Goal: Find specific page/section: Find specific page/section

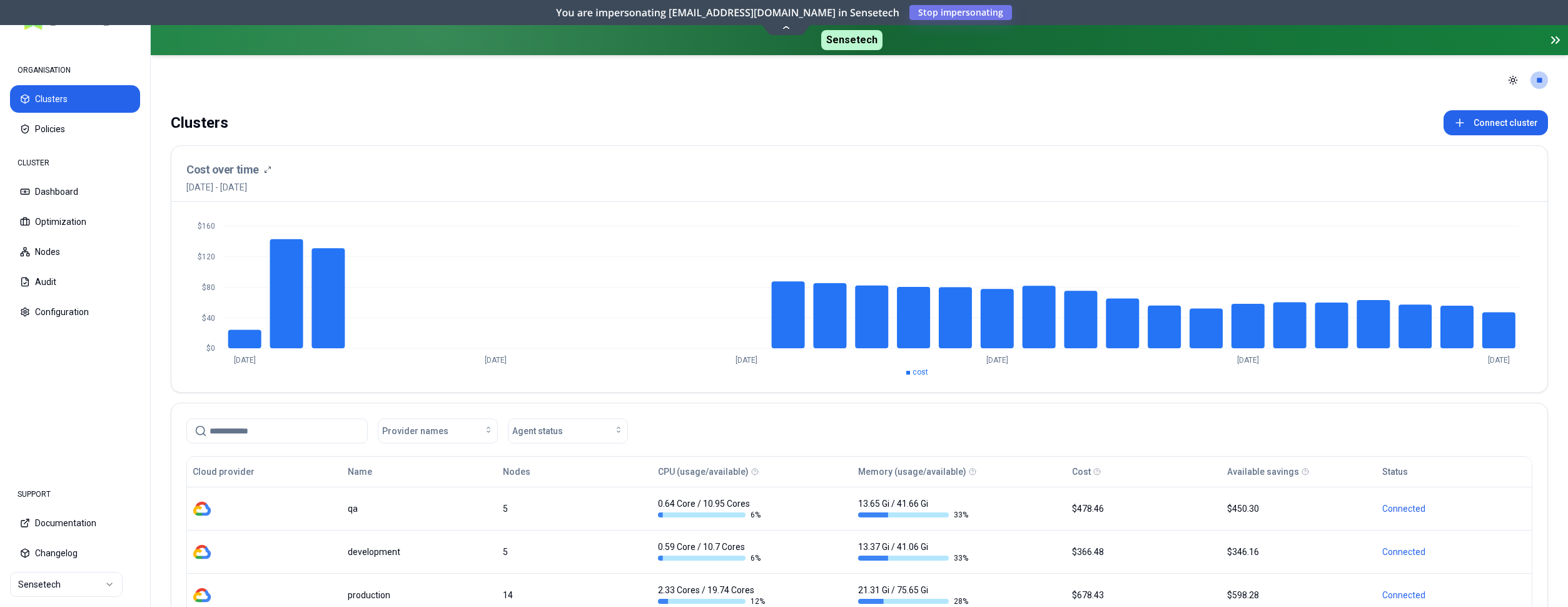
click at [58, 582] on html "ORGANISATION Clusters Policies CLUSTER Dashboard Optimization Nodes Audit Confi…" at bounding box center [784, 303] width 1568 height 607
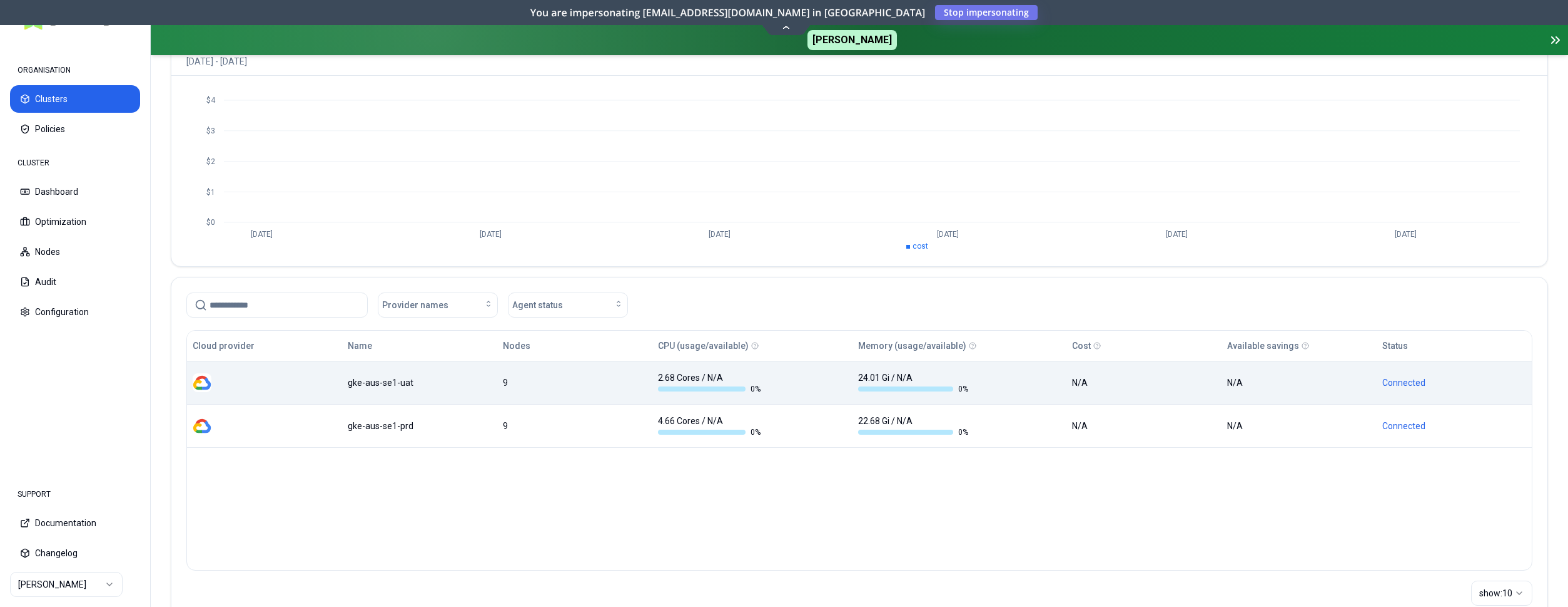
scroll to position [128, 0]
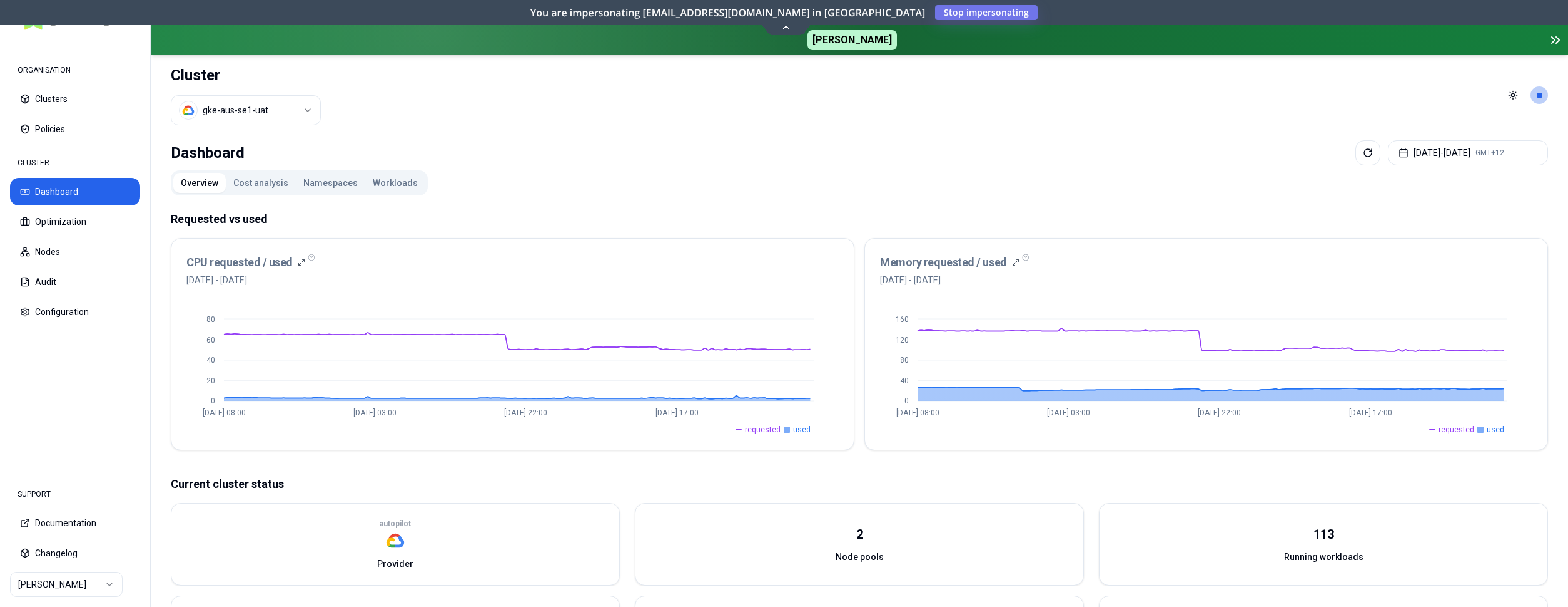
click at [267, 180] on button "Cost analysis" at bounding box center [261, 182] width 70 height 20
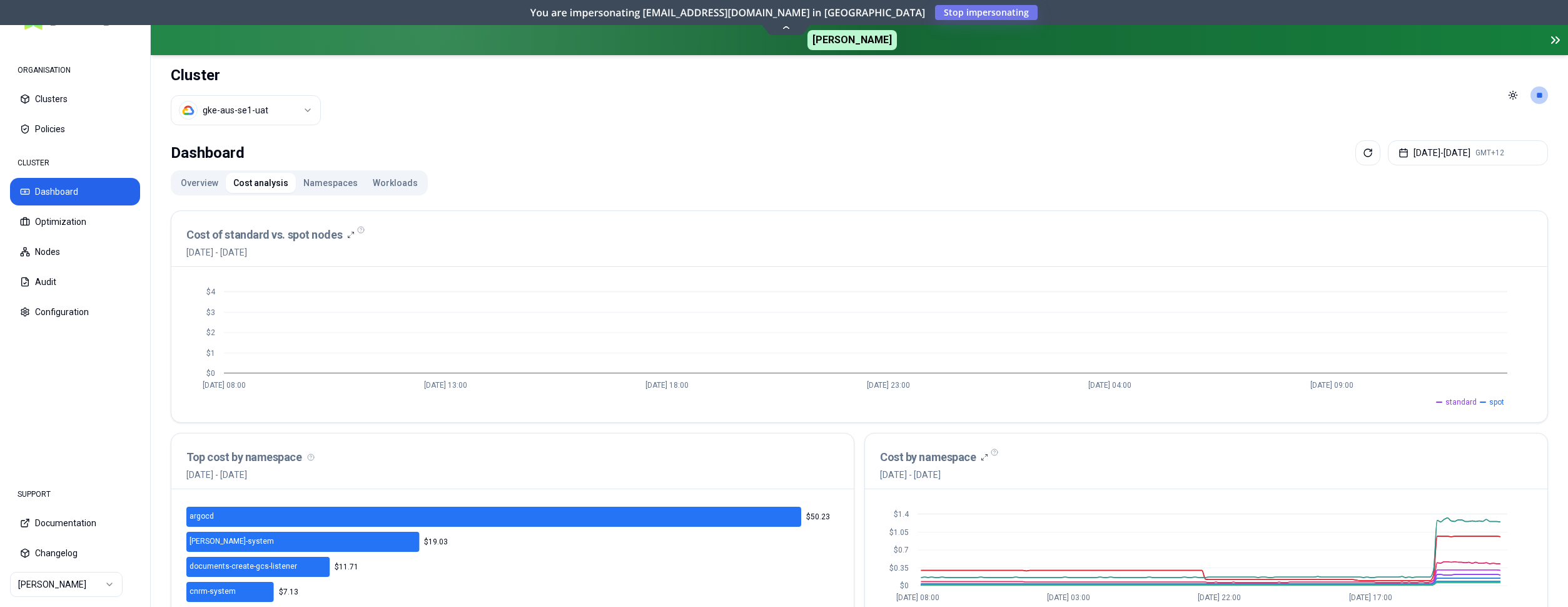
click at [195, 183] on button "Overview" at bounding box center [199, 182] width 53 height 20
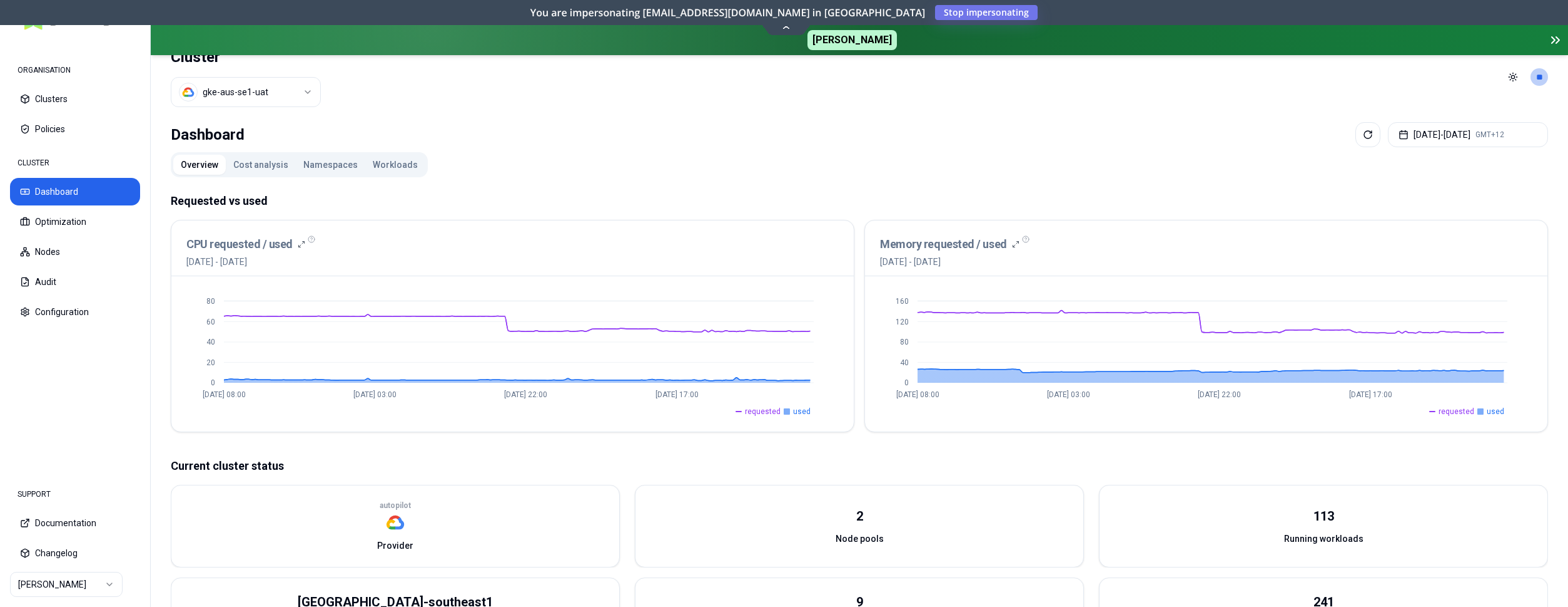
scroll to position [14, 0]
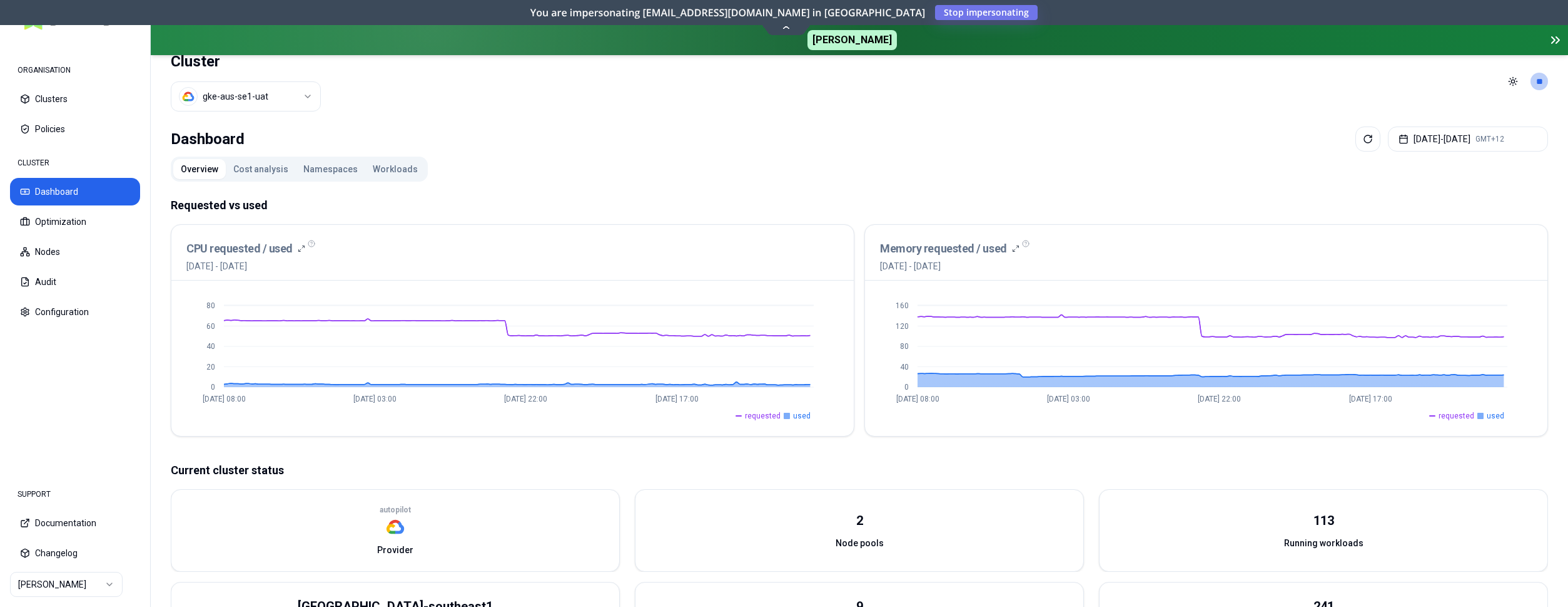
click at [391, 173] on button "Workloads" at bounding box center [395, 169] width 60 height 20
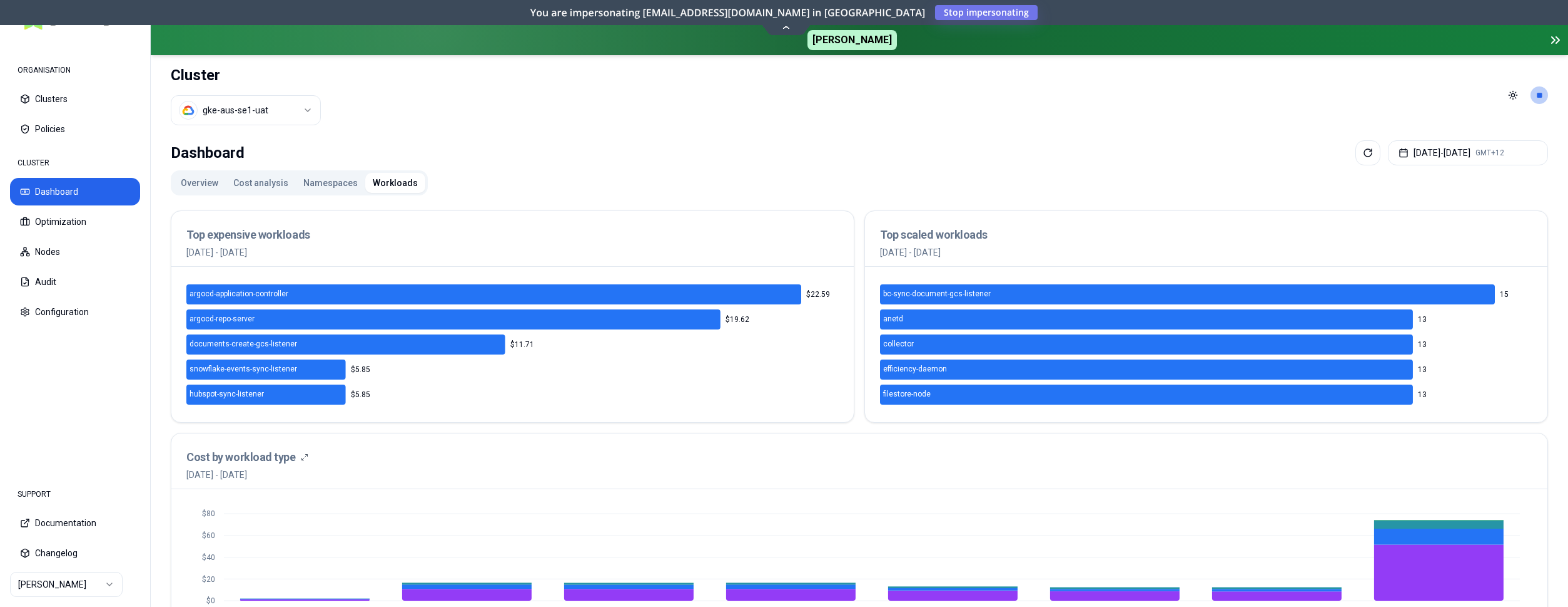
click at [207, 178] on button "Overview" at bounding box center [199, 182] width 53 height 20
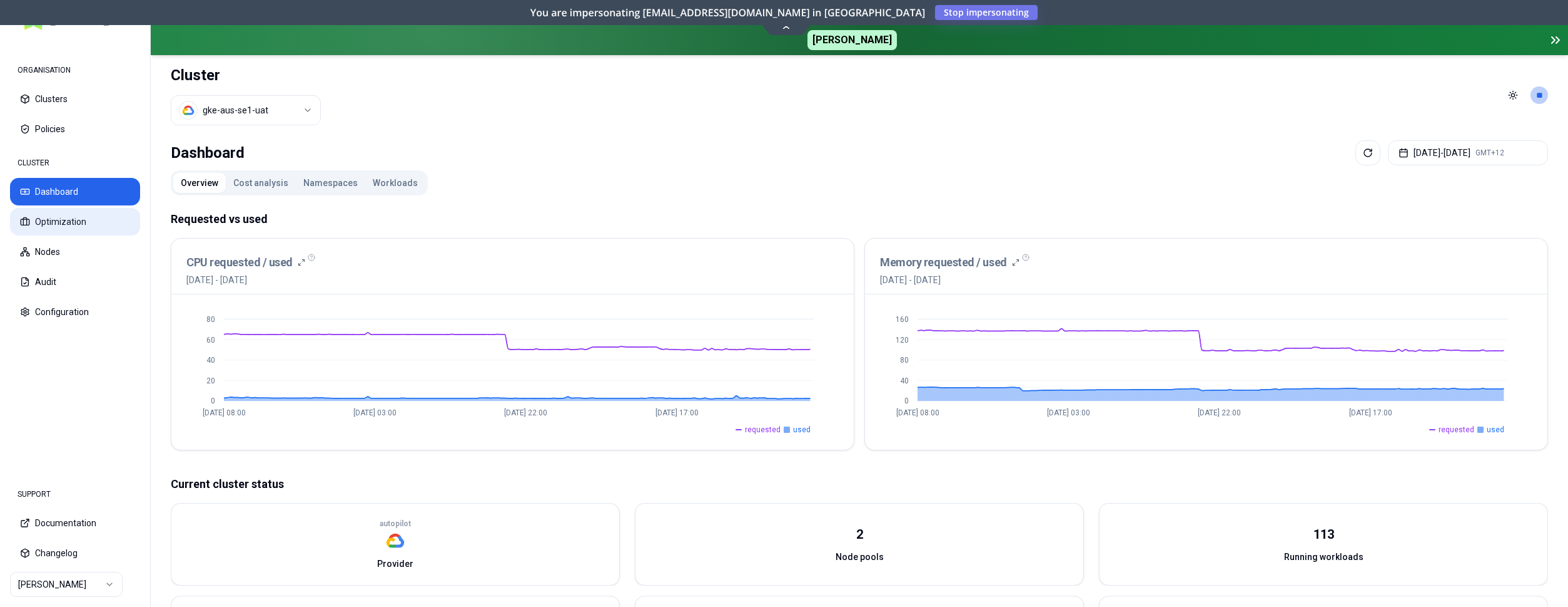
click at [58, 214] on button "Optimization" at bounding box center [75, 222] width 130 height 27
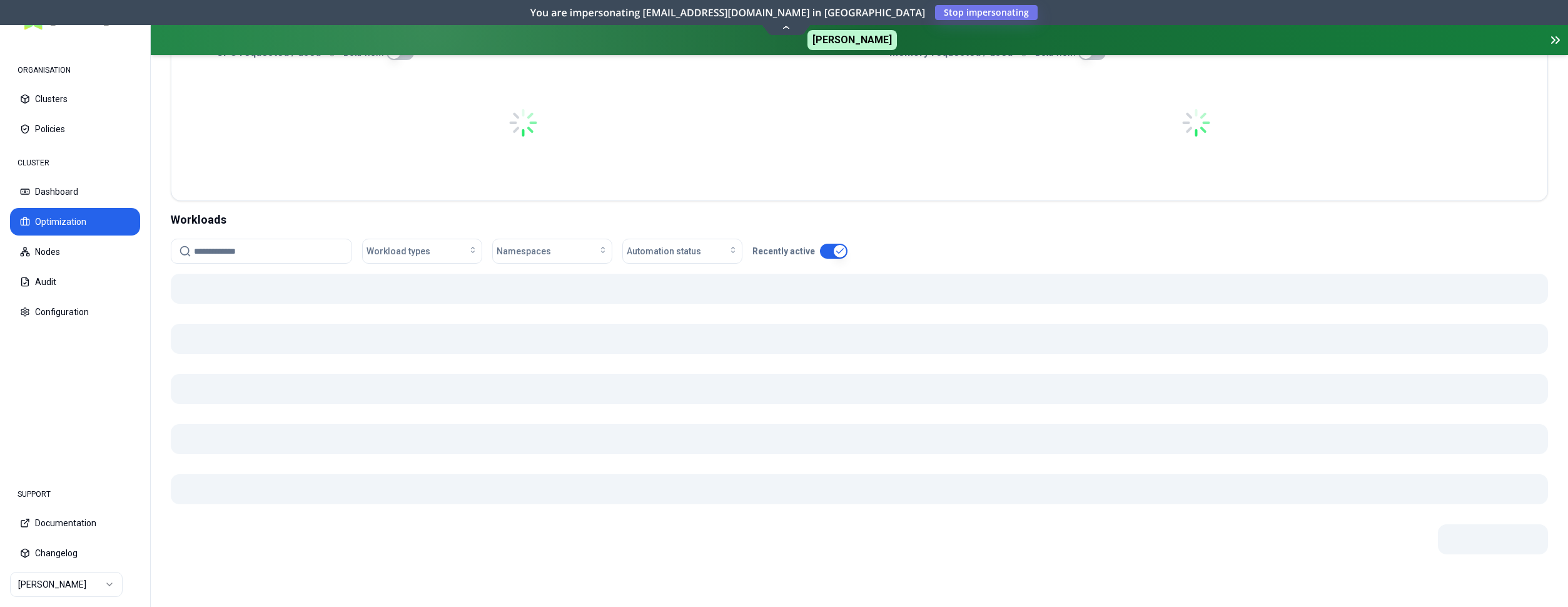
scroll to position [320, 0]
